Goal: Manage account settings

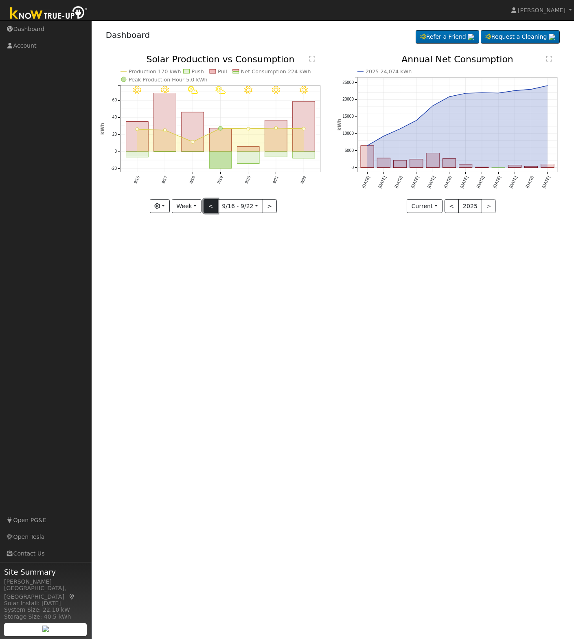
click at [213, 207] on button "<" at bounding box center [211, 206] width 14 height 14
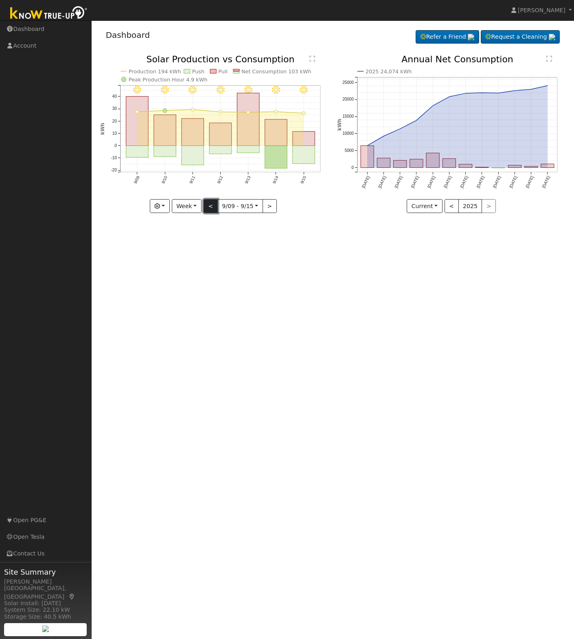
click at [213, 207] on button "<" at bounding box center [211, 206] width 14 height 14
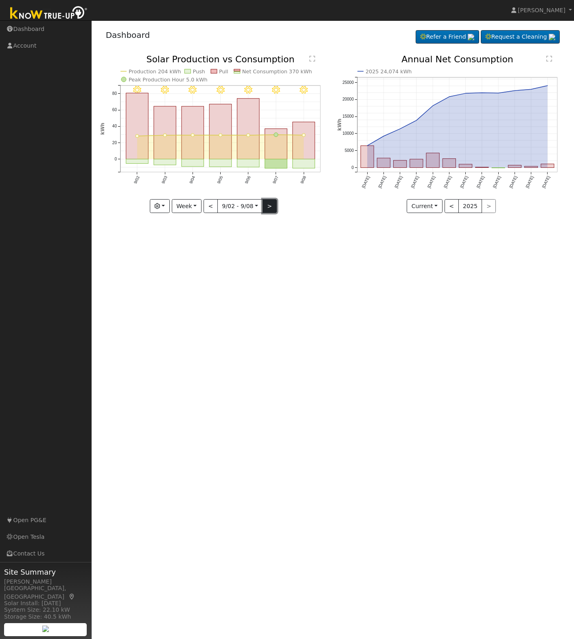
click at [270, 205] on button ">" at bounding box center [270, 206] width 14 height 14
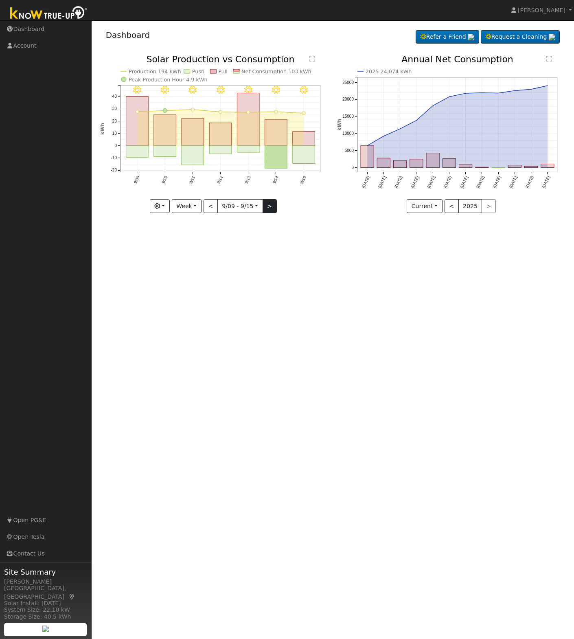
click at [270, 205] on div "9/15 - Clear 9/14 - Clear 9/13 - Clear 9/12 - Clear 9/11 - Clear 9/10 - MostlyC…" at bounding box center [214, 134] width 229 height 158
click at [270, 205] on button ">" at bounding box center [270, 206] width 14 height 14
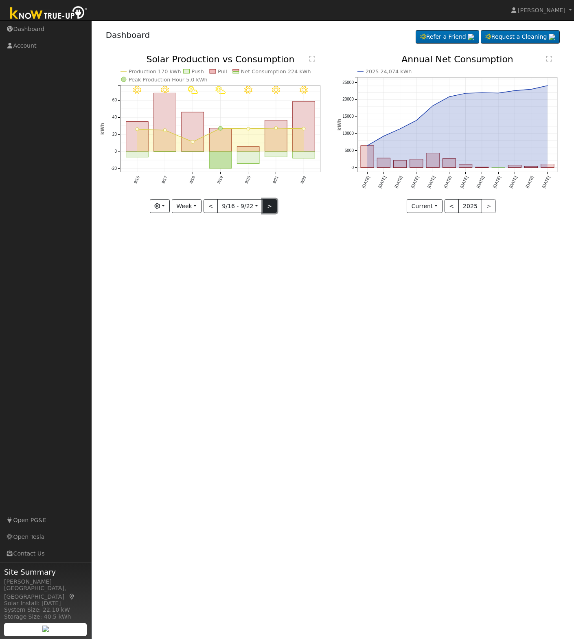
click at [270, 205] on button ">" at bounding box center [270, 206] width 14 height 14
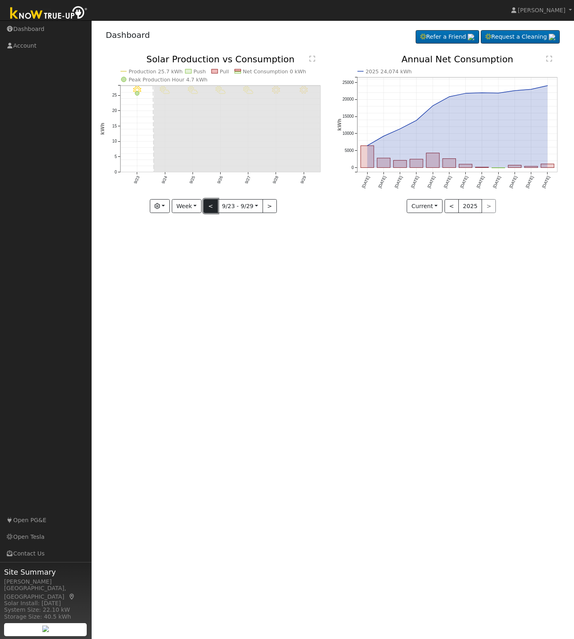
click at [211, 206] on button "<" at bounding box center [211, 206] width 14 height 14
type input "[DATE]"
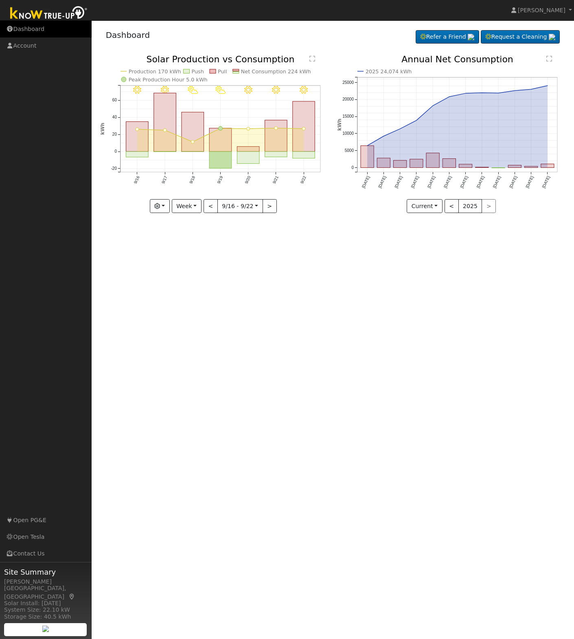
click at [36, 33] on link "Dashboard" at bounding box center [46, 29] width 92 height 17
click at [38, 45] on link "Account" at bounding box center [46, 45] width 92 height 17
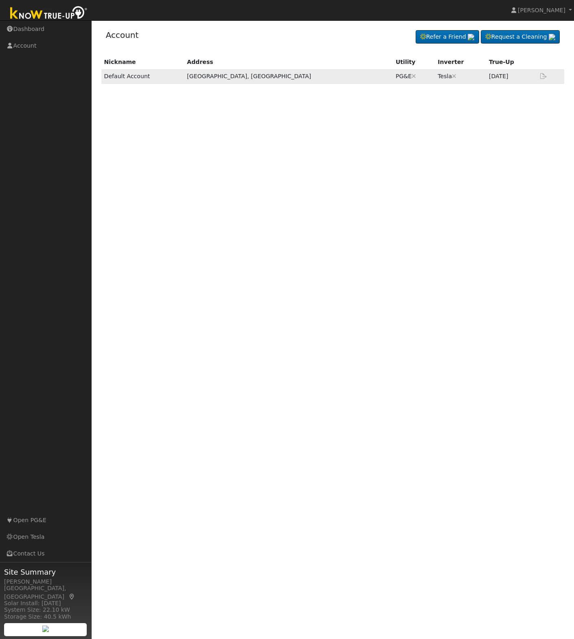
click at [435, 77] on td "[PERSON_NAME] Are you sure you want to disconnect this ? Back Disconnect" at bounding box center [460, 76] width 51 height 14
click at [43, 556] on link "Contact Us" at bounding box center [46, 553] width 92 height 17
